Goal: Navigation & Orientation: Find specific page/section

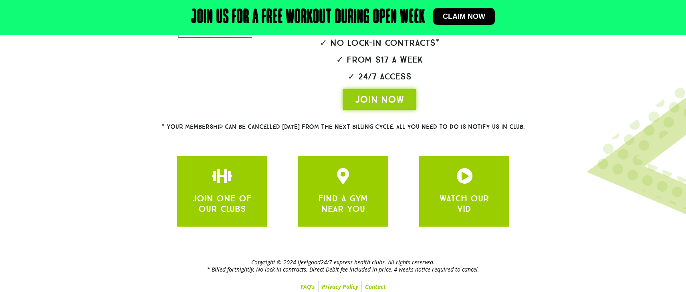
scroll to position [200, 0]
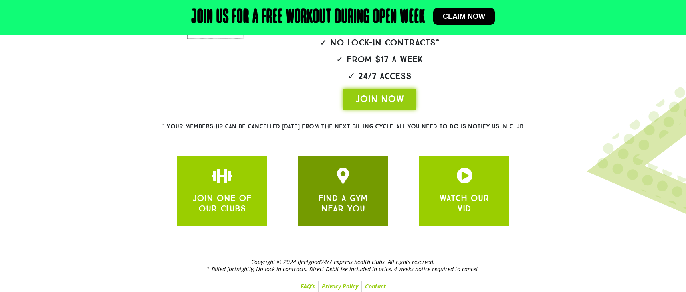
click at [351, 196] on link "FIND A GYM NEAR YOU" at bounding box center [343, 202] width 50 height 21
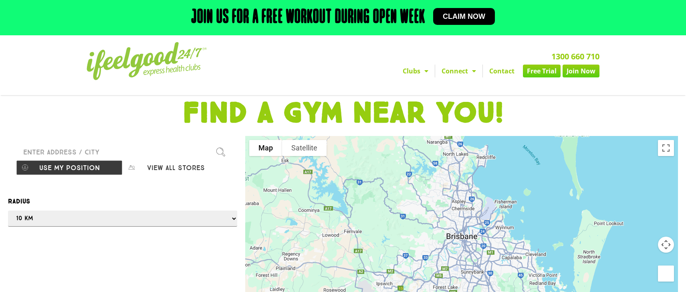
click at [88, 151] on input "Please enter a valid address" at bounding box center [122, 152] width 213 height 16
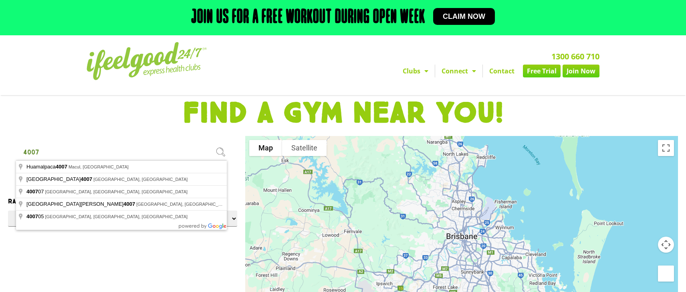
type input "4007"
click at [69, 119] on h1 "FIND A GYM NEAR YOU!" at bounding box center [343, 113] width 678 height 29
